Goal: Navigation & Orientation: Find specific page/section

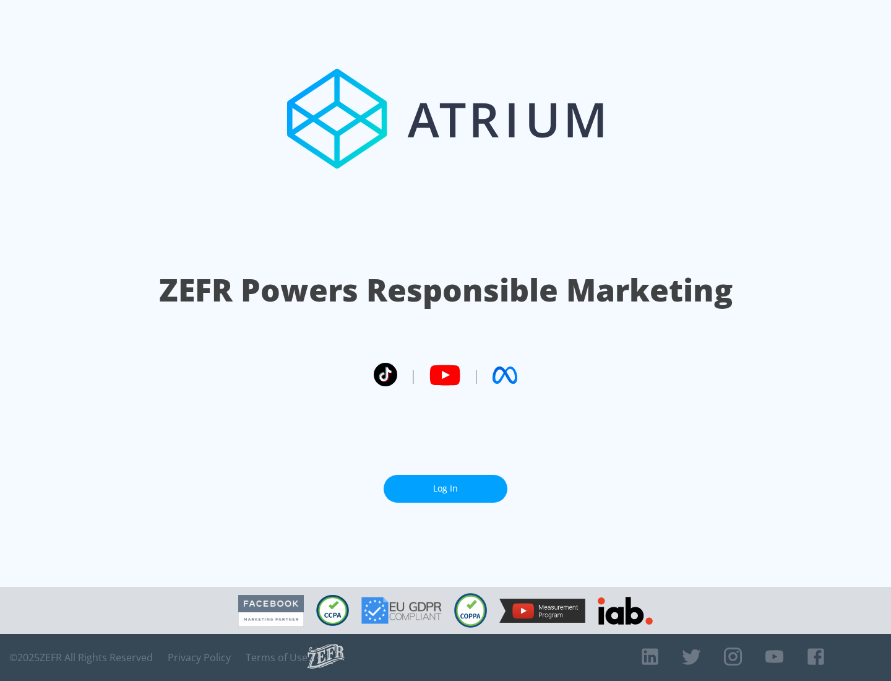
click at [446, 488] on link "Log In" at bounding box center [446, 489] width 124 height 28
